Goal: Transaction & Acquisition: Purchase product/service

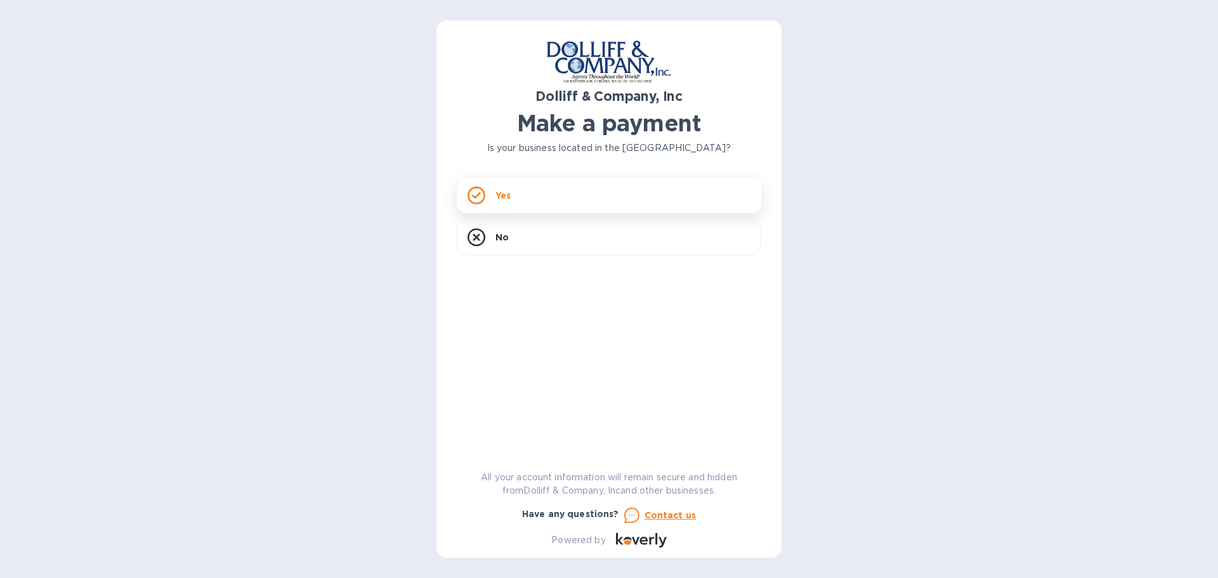
click at [540, 205] on div "Yes" at bounding box center [609, 196] width 304 height 36
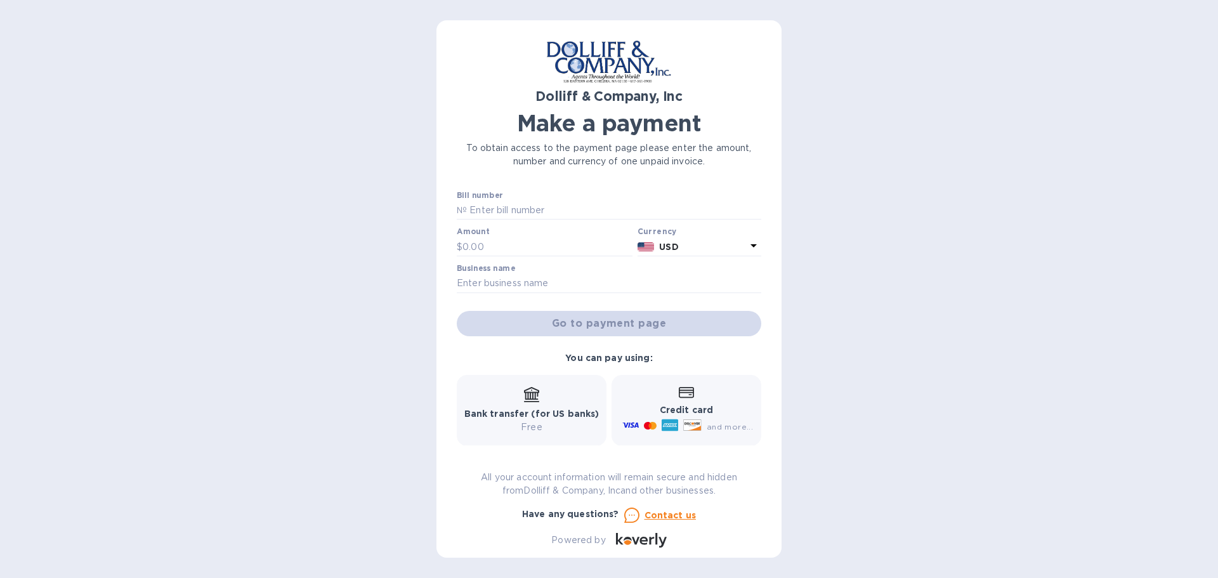
click at [727, 400] on div "Credit card and more..." at bounding box center [686, 410] width 133 height 49
click at [547, 245] on input "text" at bounding box center [547, 246] width 170 height 19
click at [545, 212] on input "text" at bounding box center [614, 210] width 294 height 19
type input "877856"
click at [572, 247] on input "text" at bounding box center [547, 246] width 170 height 19
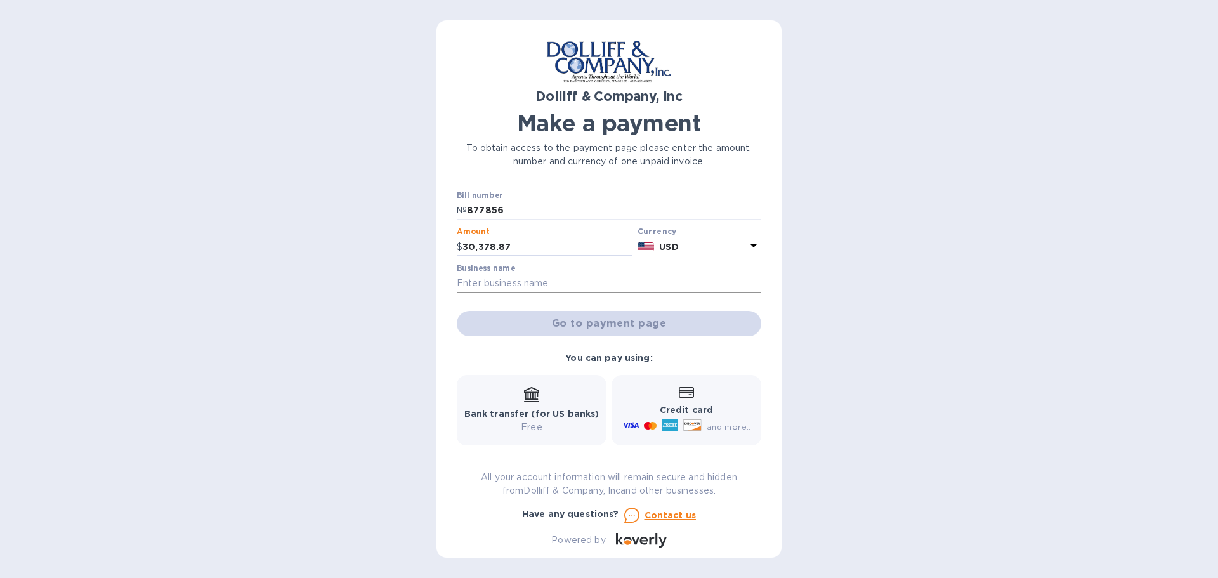
type input "30,378.87"
click at [546, 281] on input "text" at bounding box center [609, 283] width 304 height 19
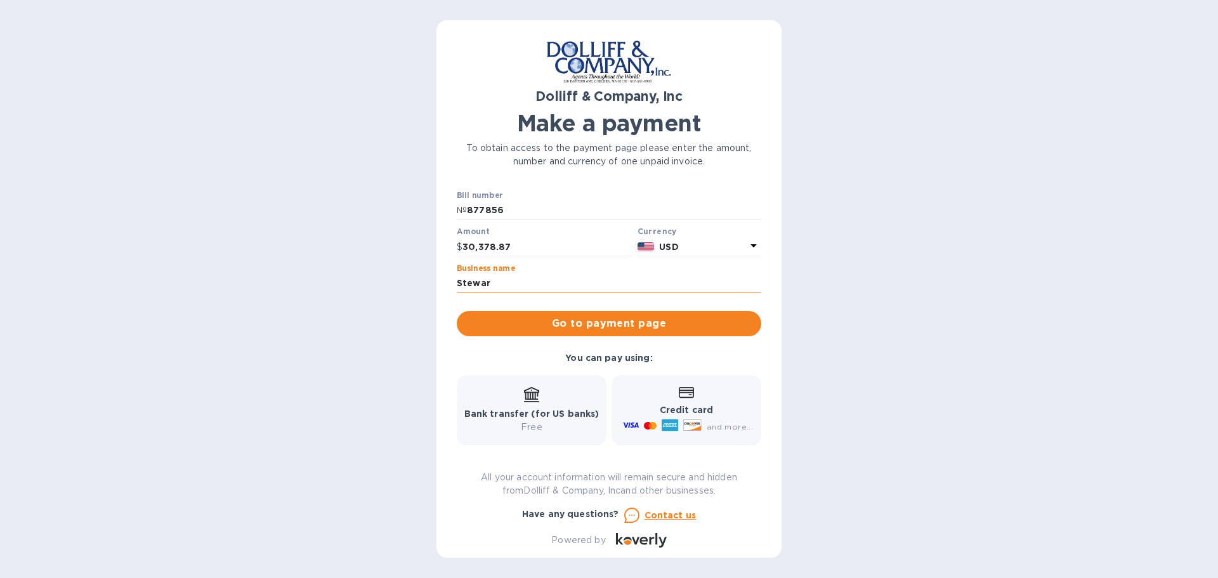
type input "Stewardship Gem LLC"
click at [605, 327] on span "Go to payment page" at bounding box center [609, 323] width 284 height 15
